Goal: Find contact information: Find contact information

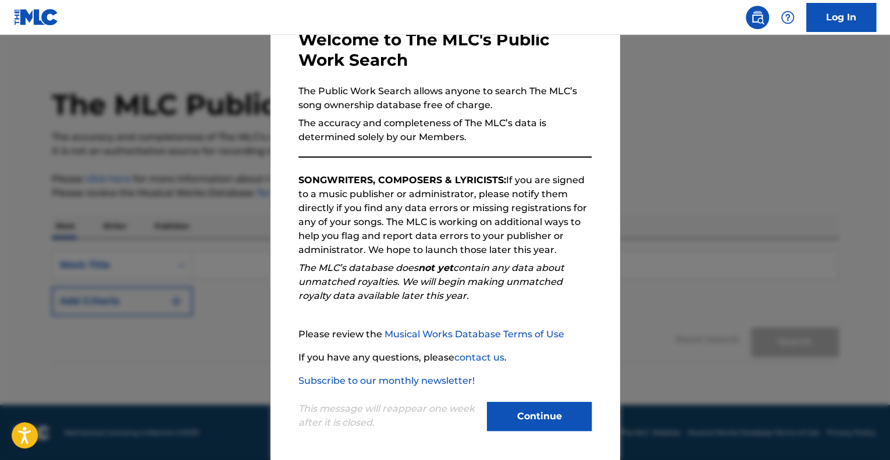
scroll to position [72, 0]
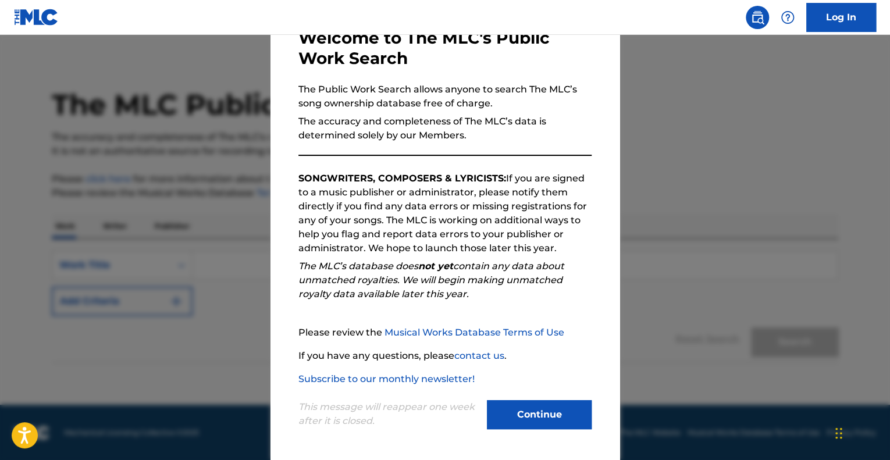
drag, startPoint x: 552, startPoint y: 407, endPoint x: 538, endPoint y: 409, distance: 14.7
click at [552, 407] on button "Continue" at bounding box center [539, 414] width 105 height 29
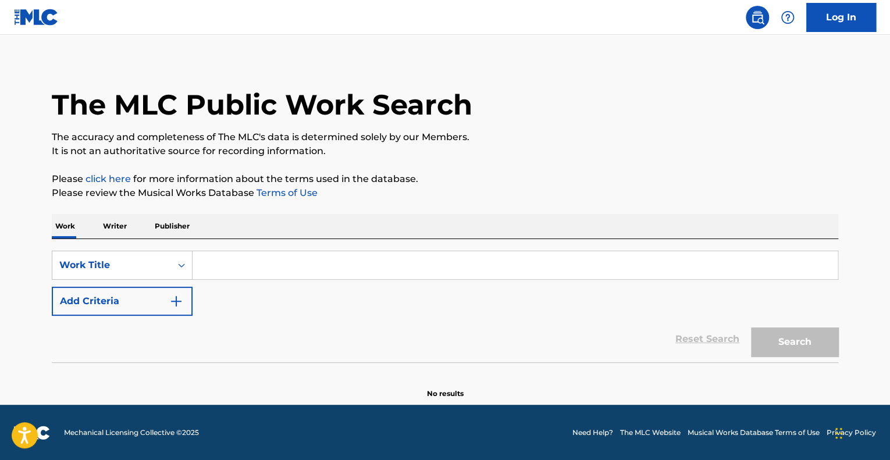
click at [261, 260] on input "Search Form" at bounding box center [515, 265] width 645 height 28
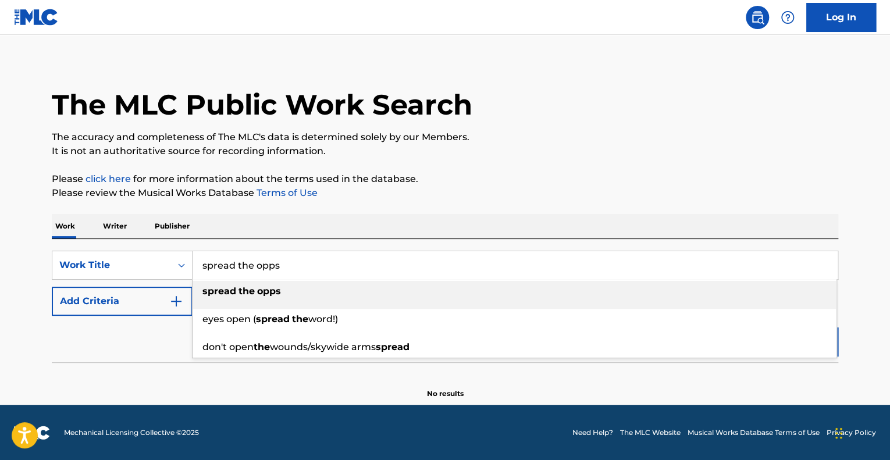
type input "spread the opps"
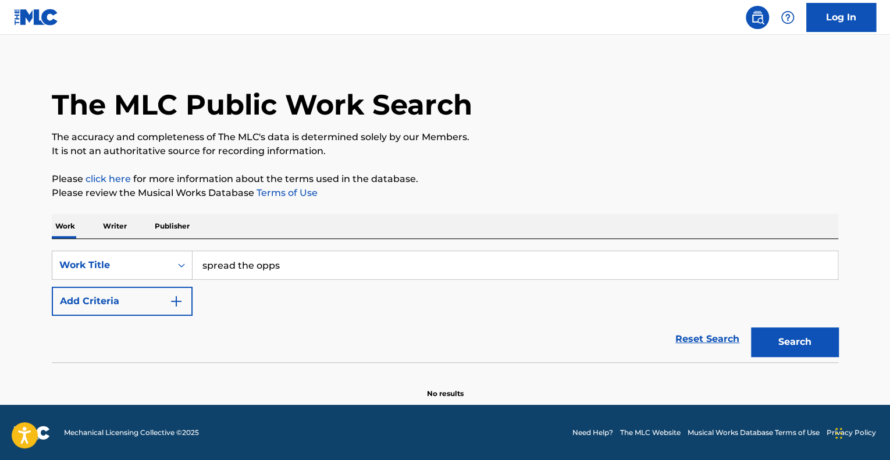
click at [147, 298] on button "Add Criteria" at bounding box center [122, 301] width 141 height 29
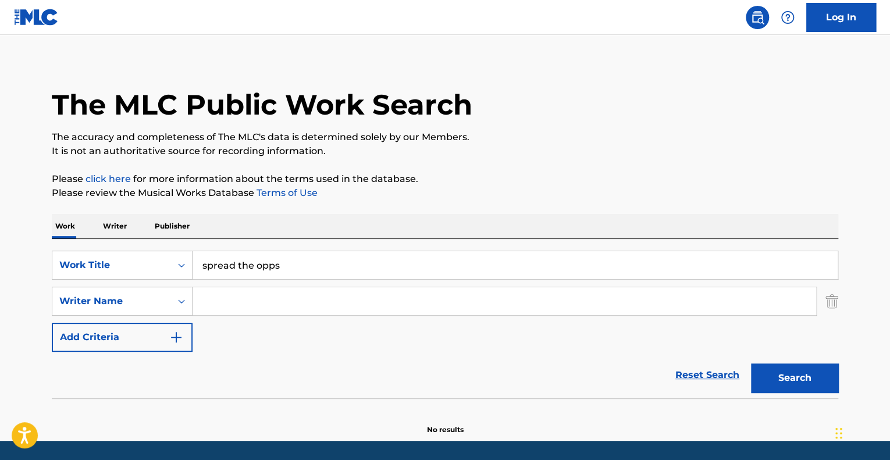
click at [251, 300] on input "Search Form" at bounding box center [505, 301] width 624 height 28
type input "dollar"
click at [751, 364] on button "Search" at bounding box center [794, 378] width 87 height 29
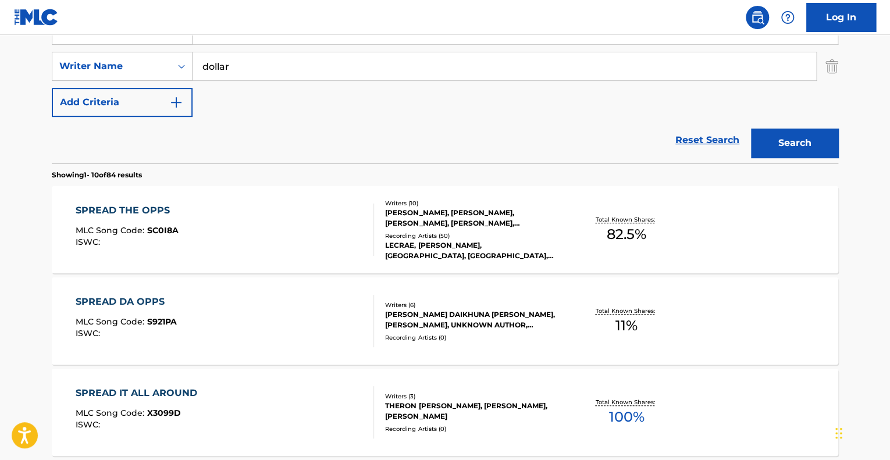
scroll to position [241, 0]
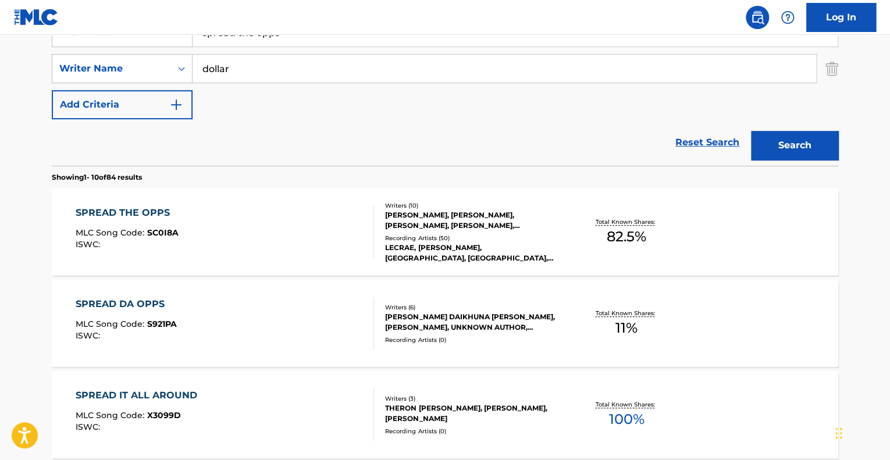
click at [242, 223] on div "SPREAD THE OPPS MLC Song Code : SC0I8A ISWC :" at bounding box center [225, 232] width 299 height 52
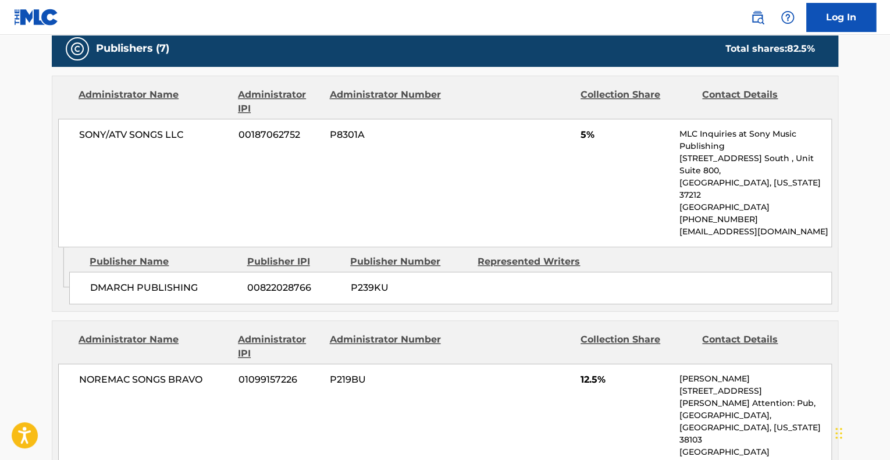
scroll to position [756, 0]
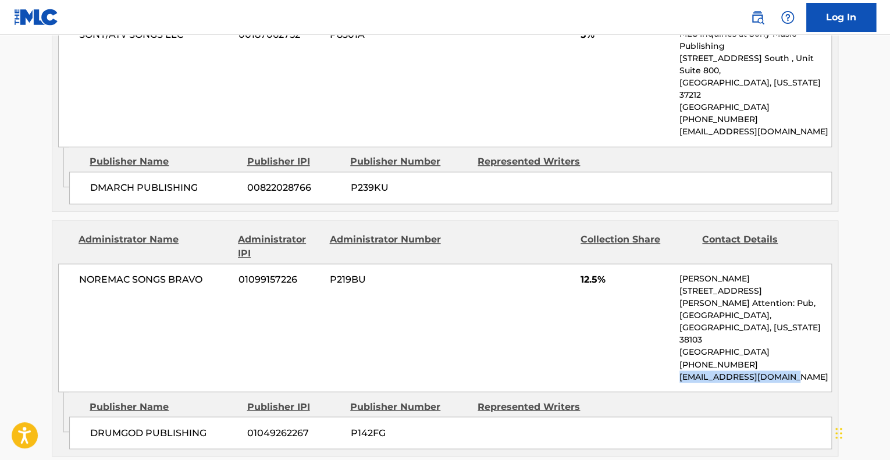
drag, startPoint x: 812, startPoint y: 316, endPoint x: 681, endPoint y: 317, distance: 130.9
click at [681, 371] on p "[EMAIL_ADDRESS][DOMAIN_NAME]" at bounding box center [756, 377] width 152 height 12
copy p "[EMAIL_ADDRESS][DOMAIN_NAME]"
click at [362, 304] on div "NOREMAC SONGS BRAVO 01099157226 P219BU 12.5% [PERSON_NAME] [STREET_ADDRESS][PER…" at bounding box center [445, 328] width 774 height 129
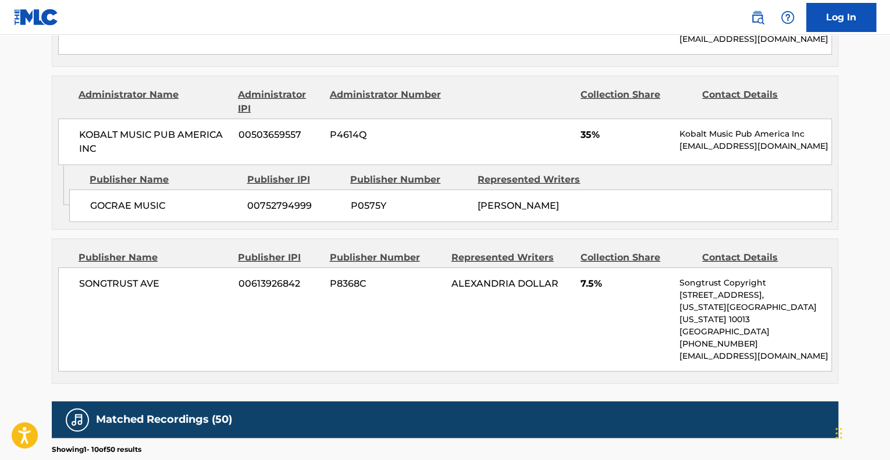
scroll to position [1687, 0]
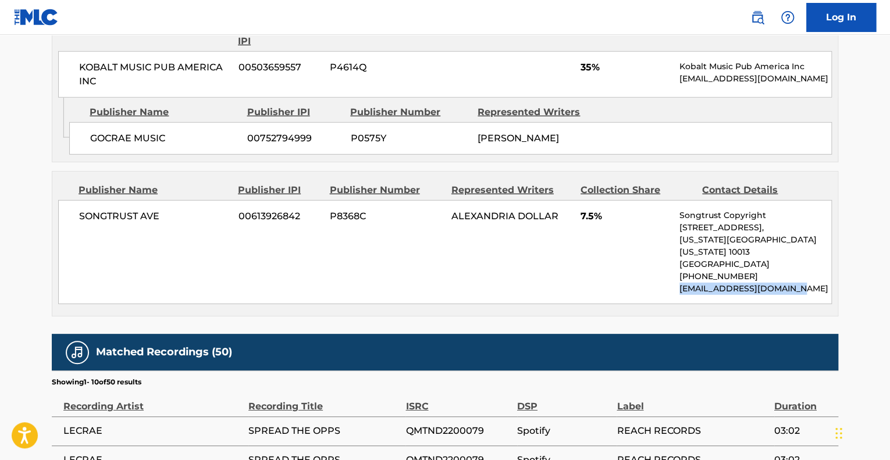
drag, startPoint x: 806, startPoint y: 194, endPoint x: 680, endPoint y: 207, distance: 126.9
click at [680, 207] on div "SONGTRUST AVE 00613926842 P8368C ALEXANDRIA DOLLAR 7.5% Songtrust Copyright [ST…" at bounding box center [445, 252] width 774 height 104
copy p "[EMAIL_ADDRESS][DOMAIN_NAME]"
click at [278, 200] on div "SONGTRUST AVE 00613926842 P8368C ALEXANDRIA DOLLAR 7.5% Songtrust Copyright [ST…" at bounding box center [445, 252] width 774 height 104
